Goal: Use online tool/utility

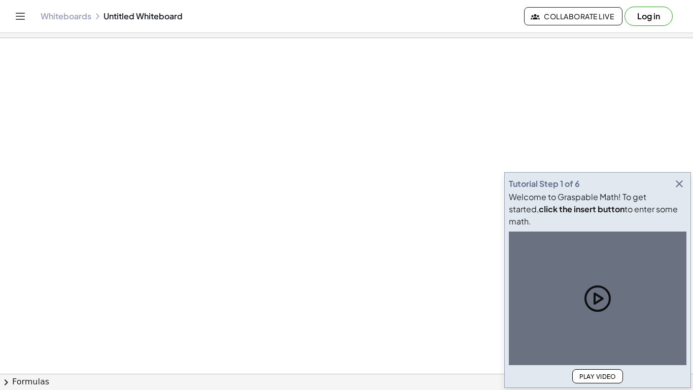
click at [192, 117] on div at bounding box center [346, 373] width 693 height 671
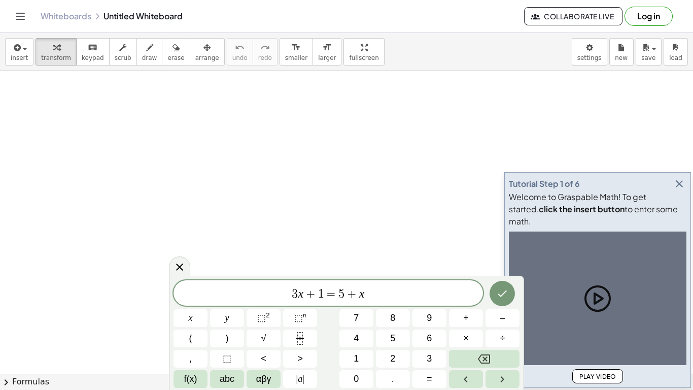
scroll to position [1, 0]
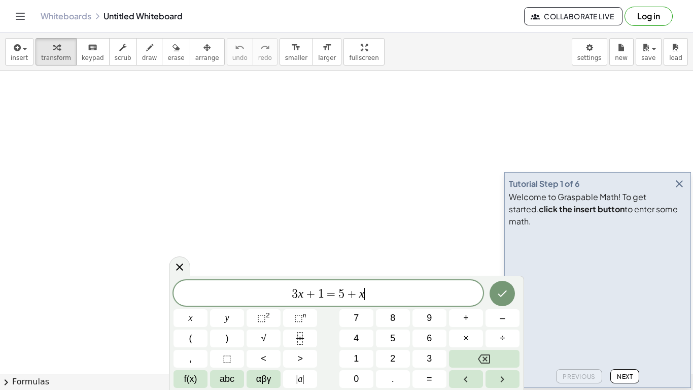
click at [420, 295] on span "3 x + 1 = 5 + x ​" at bounding box center [329, 294] width 310 height 14
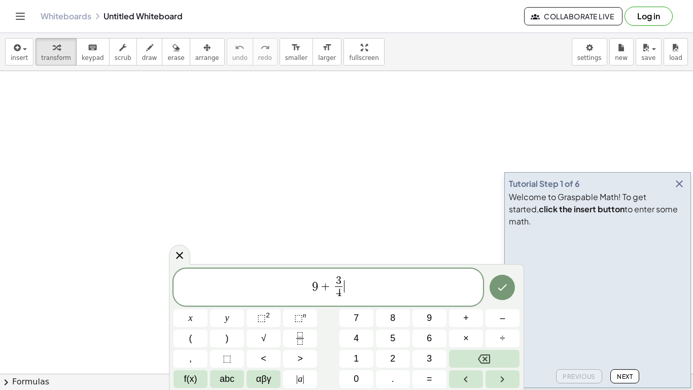
click at [346, 288] on span "9 + 3 4 ​ ​" at bounding box center [329, 288] width 310 height 27
click at [509, 283] on button "Done" at bounding box center [502, 287] width 25 height 25
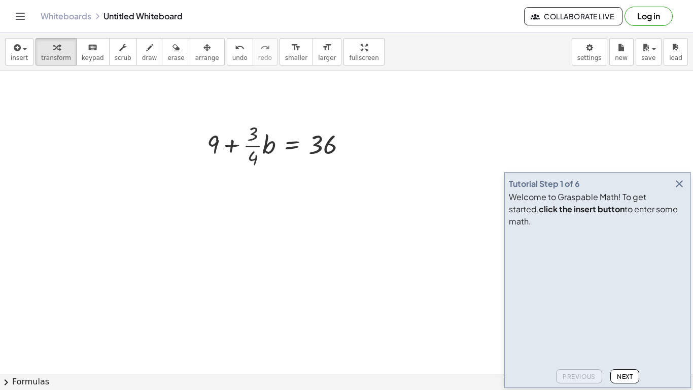
click at [680, 190] on icon "button" at bounding box center [679, 184] width 12 height 12
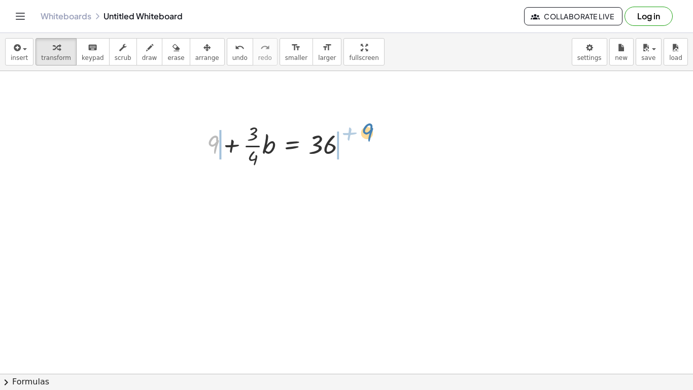
drag, startPoint x: 218, startPoint y: 145, endPoint x: 372, endPoint y: 141, distance: 154.3
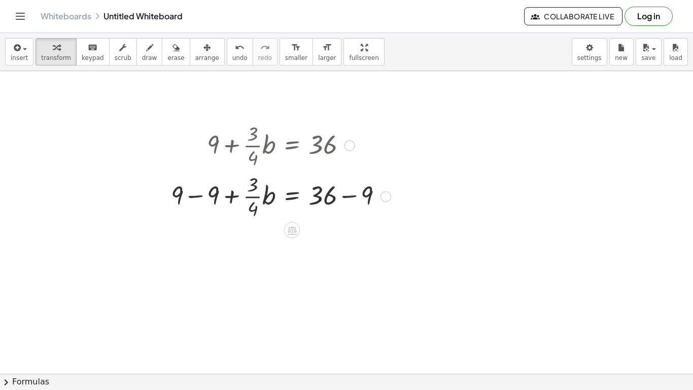
click at [197, 196] on div at bounding box center [281, 195] width 230 height 51
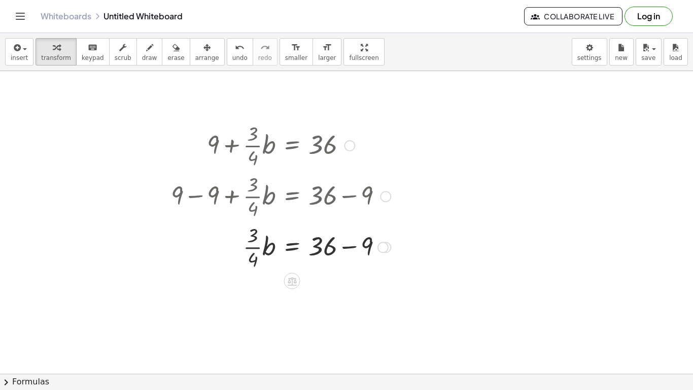
click at [348, 242] on div at bounding box center [281, 246] width 230 height 51
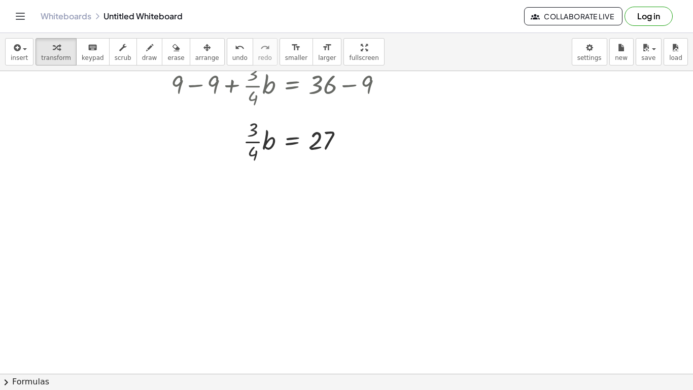
scroll to position [119, 0]
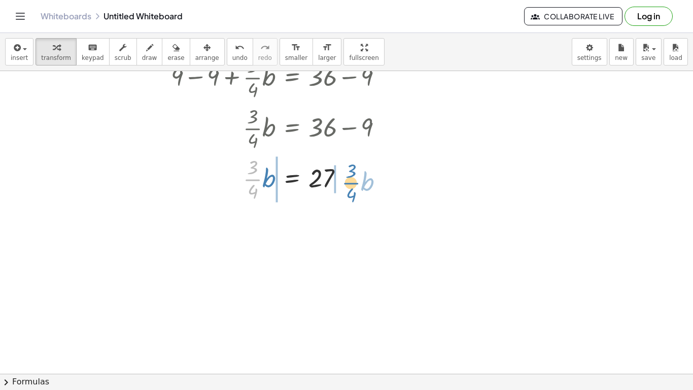
drag, startPoint x: 252, startPoint y: 179, endPoint x: 354, endPoint y: 179, distance: 101.5
click at [354, 179] on div at bounding box center [281, 178] width 230 height 51
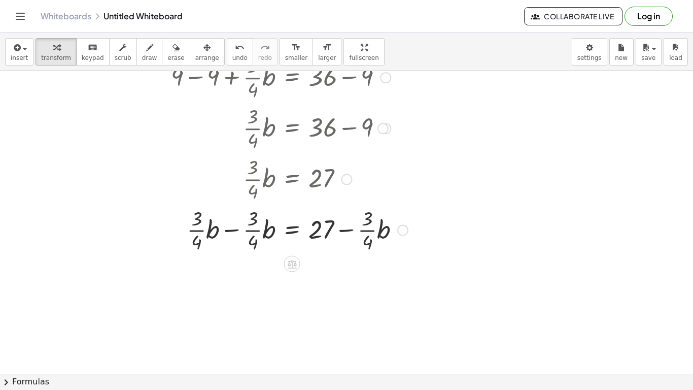
click at [238, 224] on div at bounding box center [289, 229] width 247 height 51
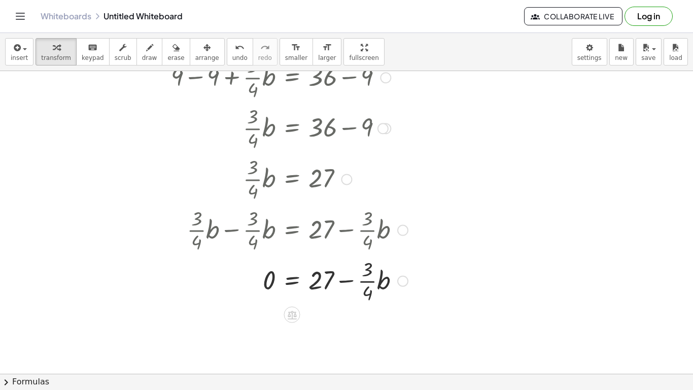
click at [352, 279] on div at bounding box center [289, 280] width 247 height 51
click at [232, 46] on div "undo" at bounding box center [239, 47] width 15 height 12
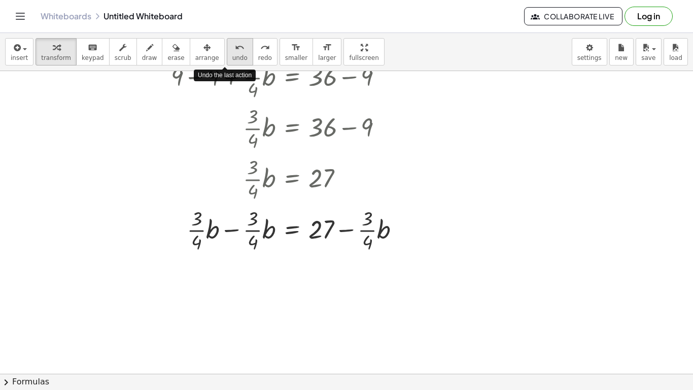
click at [232, 46] on div "undo" at bounding box center [239, 47] width 15 height 12
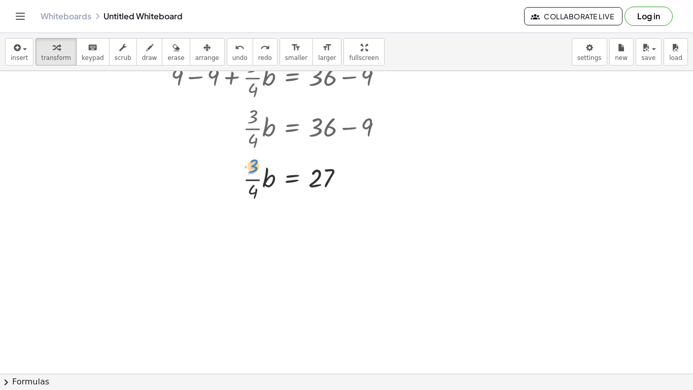
click at [253, 170] on div at bounding box center [281, 178] width 230 height 51
click at [253, 189] on div at bounding box center [281, 178] width 230 height 51
drag, startPoint x: 254, startPoint y: 169, endPoint x: 345, endPoint y: 186, distance: 92.5
click at [345, 186] on div at bounding box center [281, 178] width 230 height 51
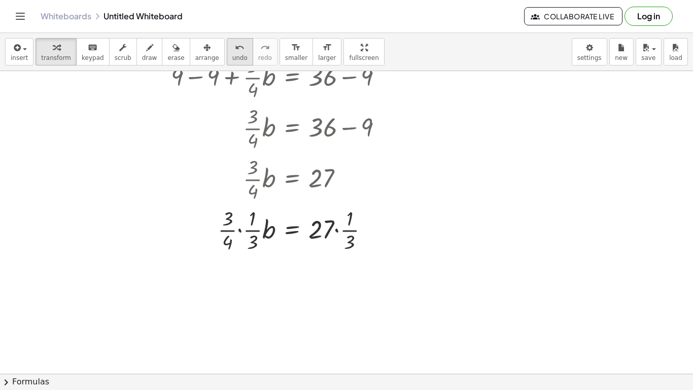
click at [235, 47] on icon "undo" at bounding box center [240, 48] width 10 height 12
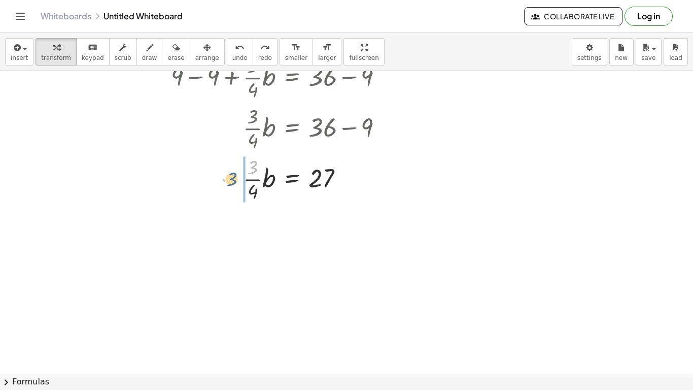
drag, startPoint x: 251, startPoint y: 169, endPoint x: 228, endPoint y: 179, distance: 25.5
click at [228, 179] on div at bounding box center [281, 178] width 180 height 51
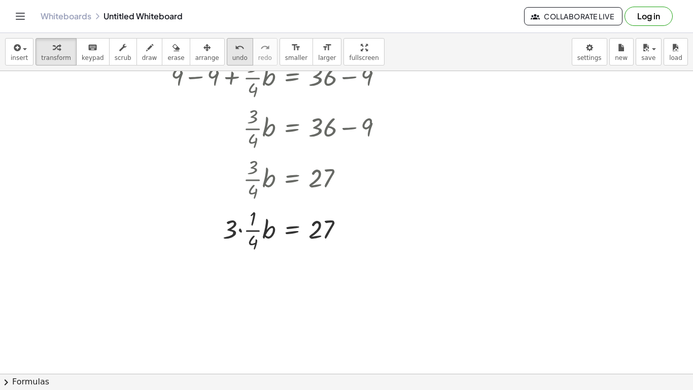
click at [227, 63] on button "undo undo" at bounding box center [240, 51] width 26 height 27
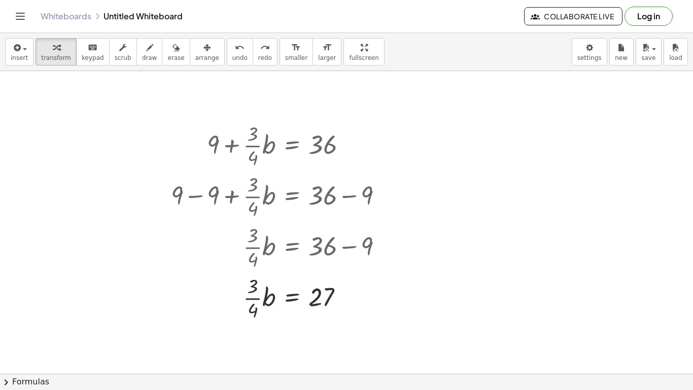
scroll to position [1, 0]
drag, startPoint x: 254, startPoint y: 310, endPoint x: 343, endPoint y: 296, distance: 90.4
click at [343, 296] on div at bounding box center [291, 296] width 210 height 51
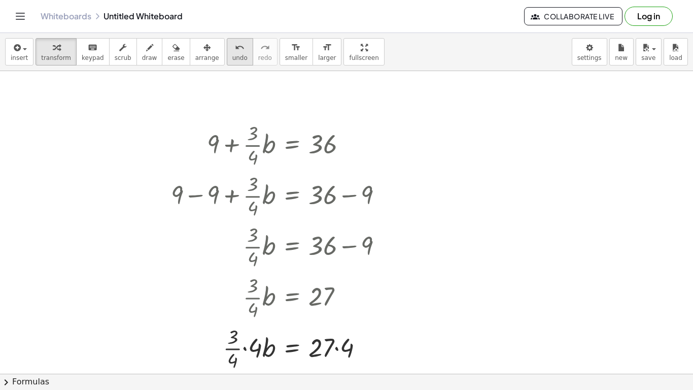
click at [232, 54] on span "undo" at bounding box center [239, 57] width 15 height 7
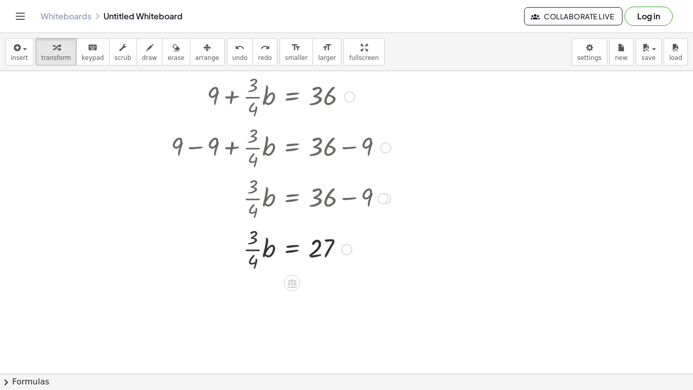
scroll to position [49, 0]
